Goal: Task Accomplishment & Management: Complete application form

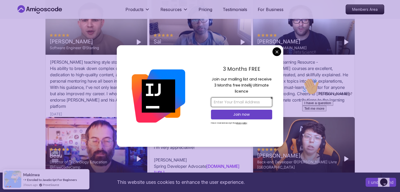
click at [261, 100] on input "email" at bounding box center [241, 102] width 61 height 10
type input "[EMAIL_ADDRESS][DOMAIN_NAME]"
click at [255, 112] on button "Join now" at bounding box center [241, 115] width 61 height 10
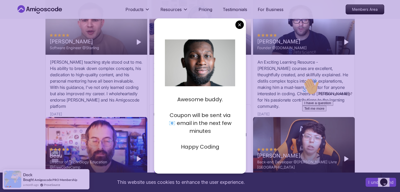
click at [250, 57] on div "Amigoscode's courses were invaluable in my career switch from business to softw…" at bounding box center [200, 82] width 102 height 54
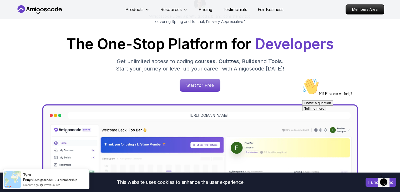
scroll to position [66, 0]
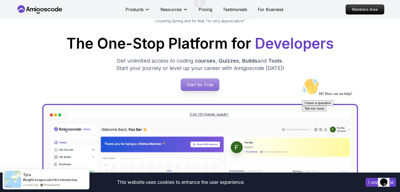
click at [204, 85] on p "Start for Free" at bounding box center [200, 85] width 38 height 12
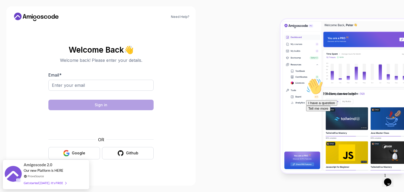
click at [257, 87] on div at bounding box center [303, 96] width 202 height 192
click at [107, 89] on input "Email *" at bounding box center [100, 85] width 105 height 11
type input "[EMAIL_ADDRESS][DOMAIN_NAME]"
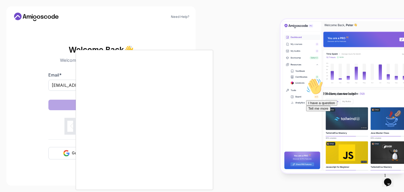
click at [234, 89] on div at bounding box center [202, 96] width 404 height 192
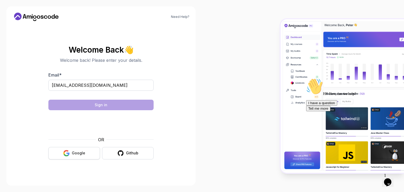
click at [87, 151] on button "Google" at bounding box center [74, 153] width 52 height 12
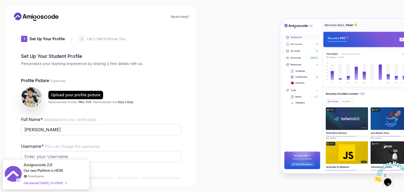
type input "sunnyrabbitc449b"
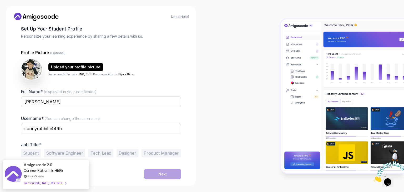
click at [39, 152] on button "Student" at bounding box center [31, 153] width 20 height 8
click at [163, 176] on div "Next" at bounding box center [162, 173] width 8 height 5
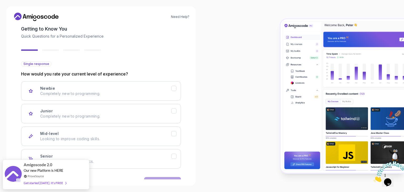
scroll to position [43, 0]
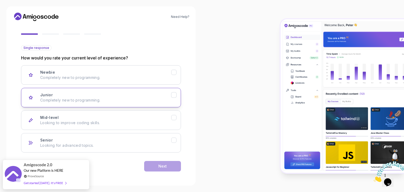
click at [166, 97] on div "Junior Completely new to programming." at bounding box center [105, 97] width 131 height 11
click at [163, 165] on div "Next" at bounding box center [162, 166] width 8 height 5
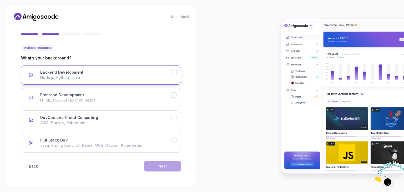
click at [149, 79] on p "Node.js, Python, Java" at bounding box center [105, 77] width 131 height 5
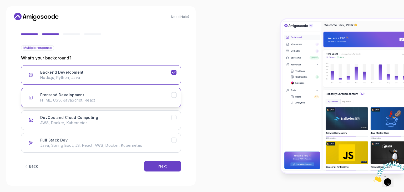
click at [148, 93] on div "Frontend Development HTML, CSS, JavaScript, React" at bounding box center [105, 97] width 131 height 11
click at [162, 105] on button "Frontend Development HTML, CSS, JavaScript, React" at bounding box center [101, 97] width 160 height 19
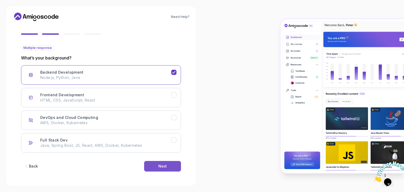
click at [163, 165] on div "Next" at bounding box center [162, 166] width 8 height 5
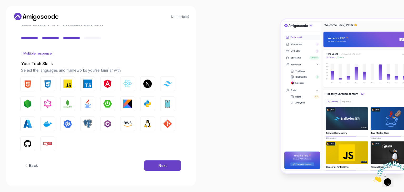
scroll to position [38, 0]
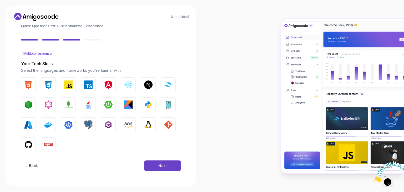
click at [163, 165] on div "Next" at bounding box center [162, 165] width 8 height 5
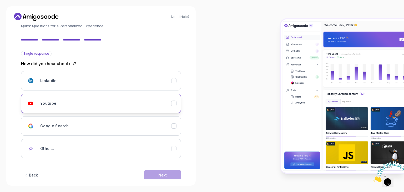
click at [149, 108] on div "Youtube" at bounding box center [105, 103] width 131 height 11
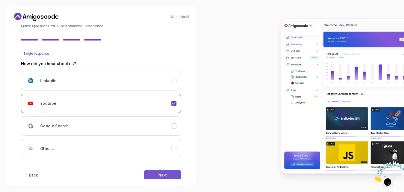
click at [161, 176] on div "Next" at bounding box center [162, 175] width 8 height 5
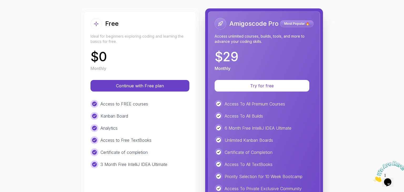
scroll to position [56, 0]
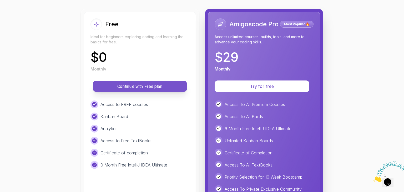
click at [158, 85] on p "Continue with Free plan" at bounding box center [140, 86] width 82 height 6
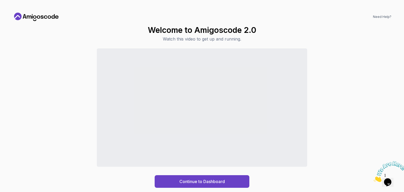
click at [66, 102] on div "Continue to Dashboard" at bounding box center [202, 117] width 379 height 139
